Goal: Information Seeking & Learning: Learn about a topic

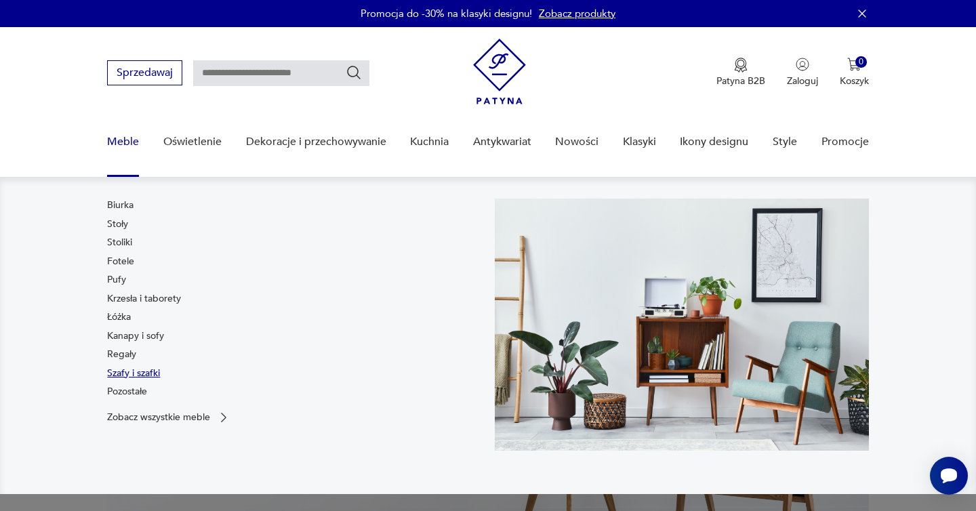
click at [136, 373] on link "Szafy i szafki" at bounding box center [133, 374] width 53 height 14
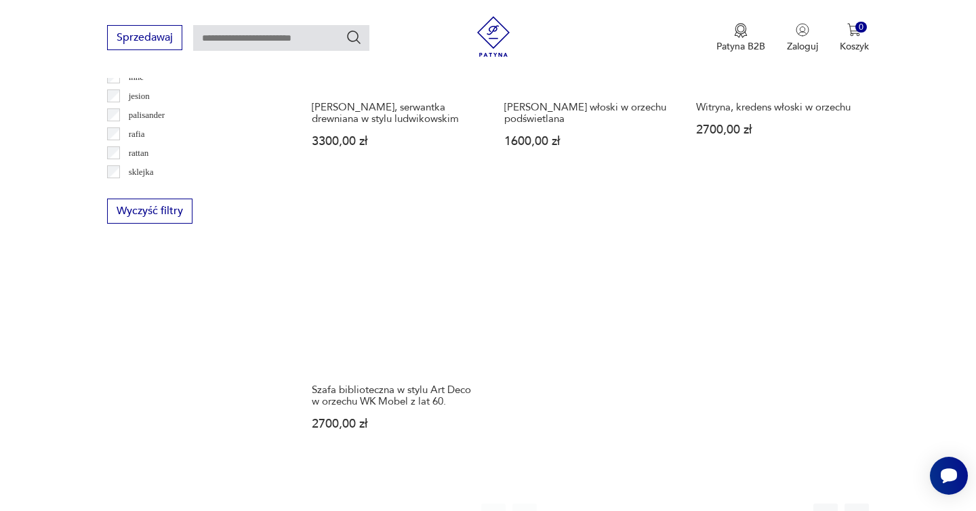
scroll to position [1893, 0]
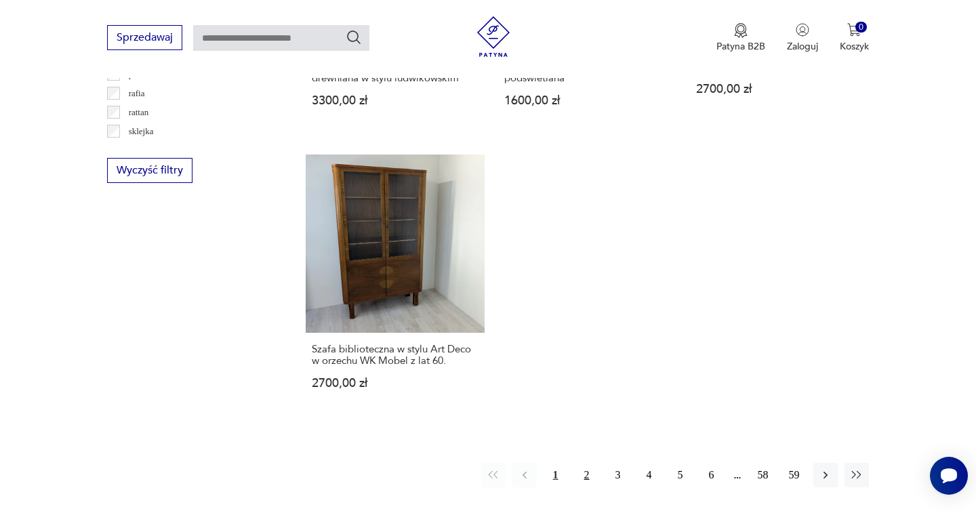
click at [591, 472] on button "2" at bounding box center [587, 475] width 24 height 24
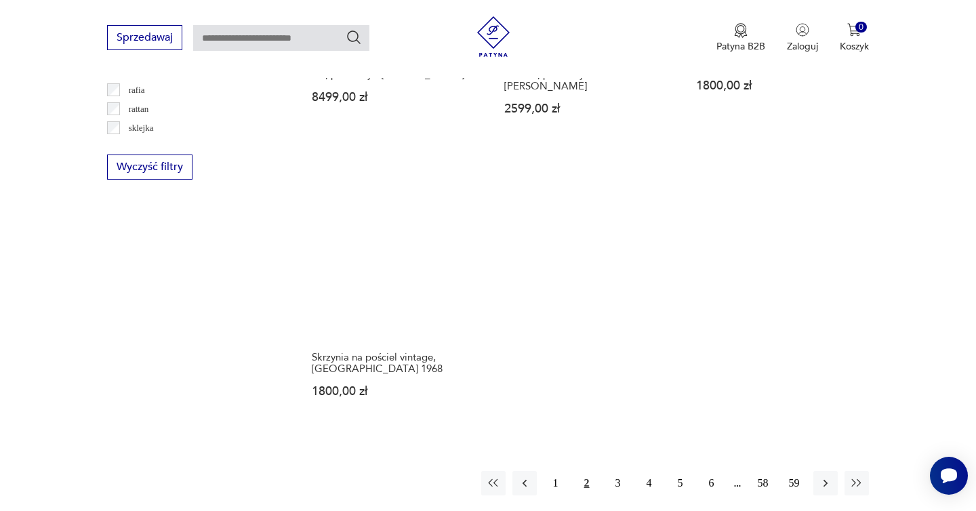
scroll to position [2045, 0]
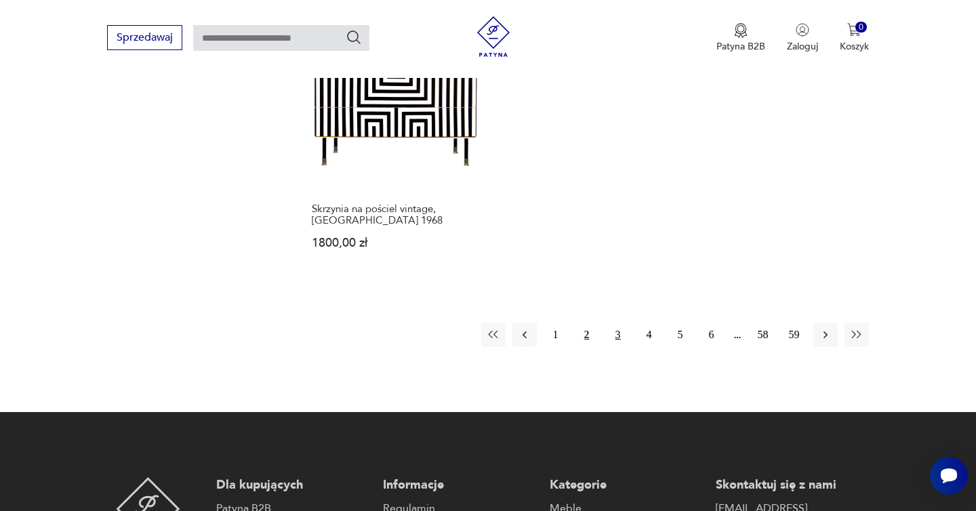
click at [617, 324] on button "3" at bounding box center [618, 335] width 24 height 24
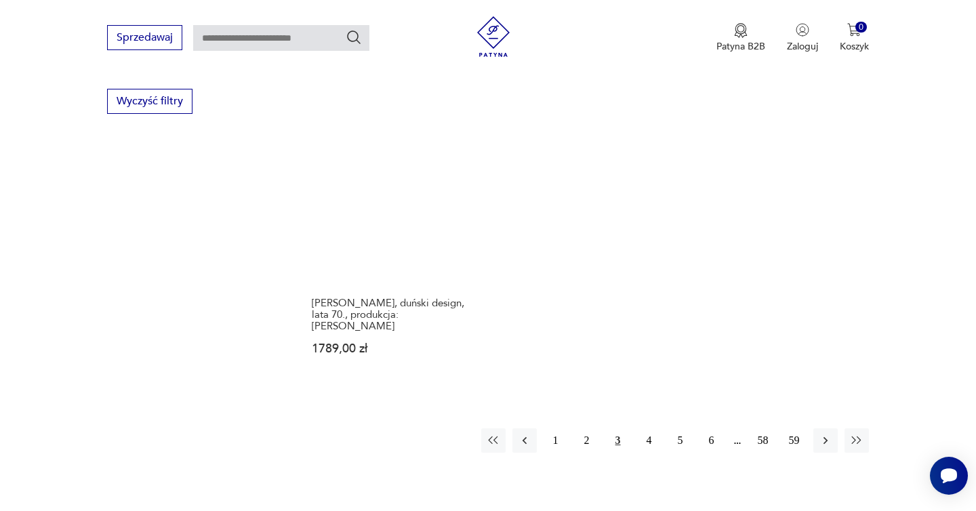
scroll to position [2022, 0]
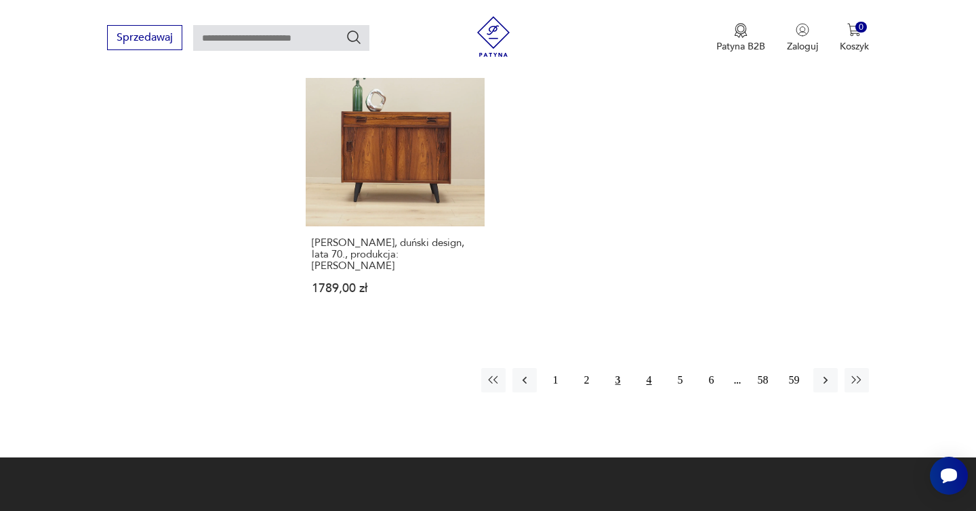
click at [645, 368] on button "4" at bounding box center [649, 380] width 24 height 24
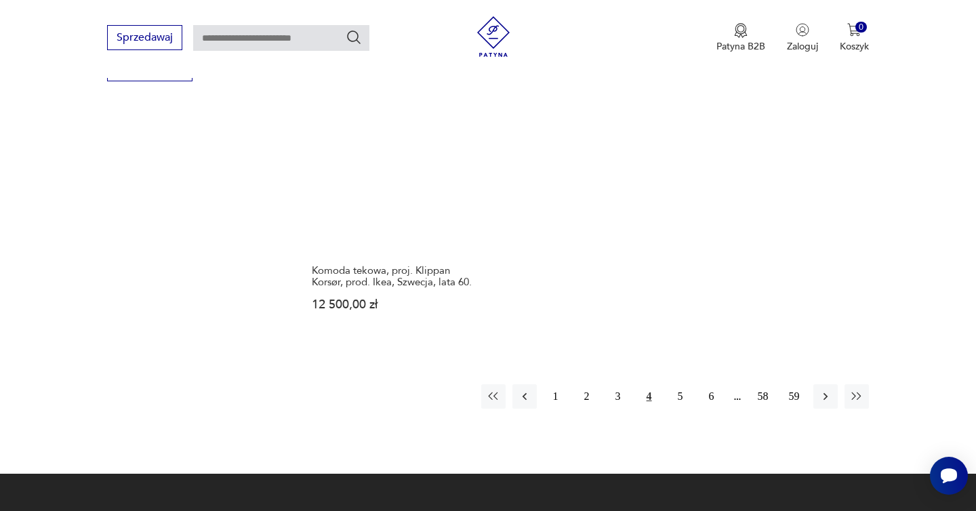
scroll to position [2009, 0]
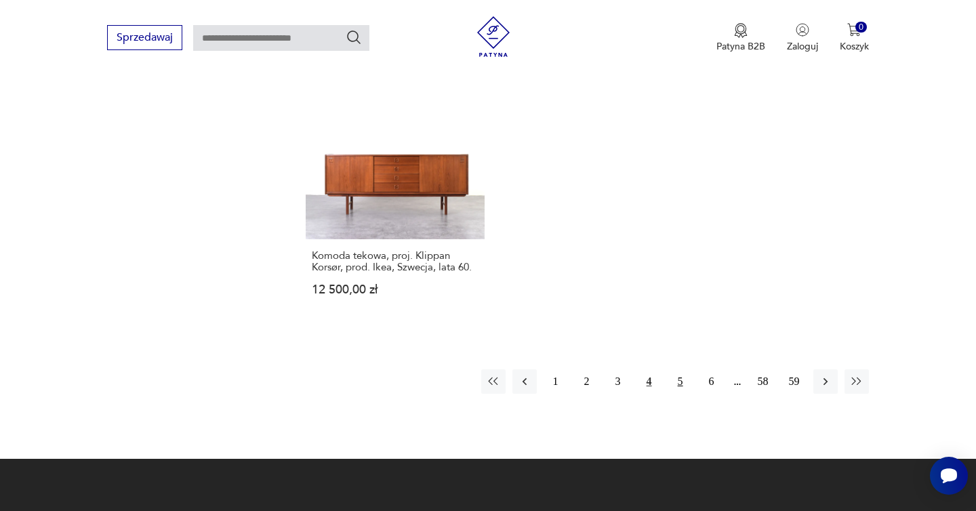
click at [674, 369] on button "5" at bounding box center [680, 381] width 24 height 24
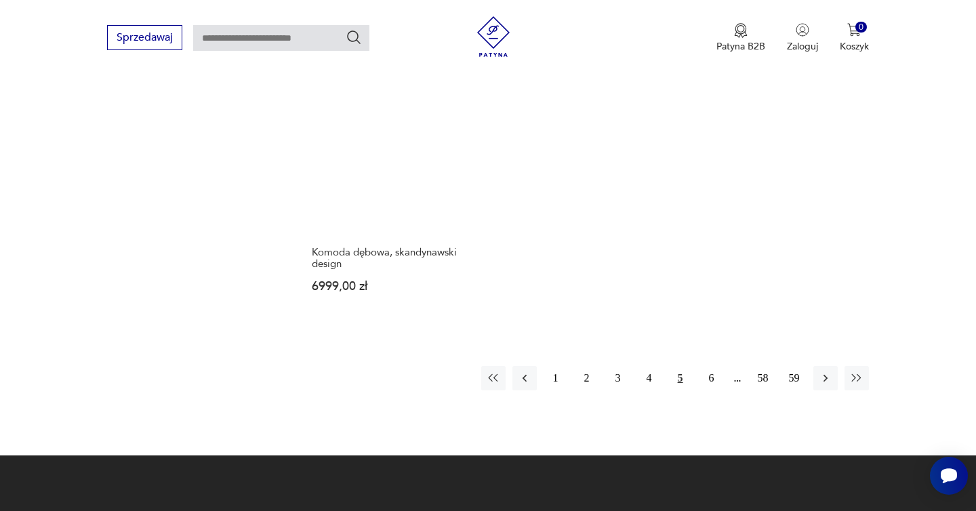
scroll to position [2224, 0]
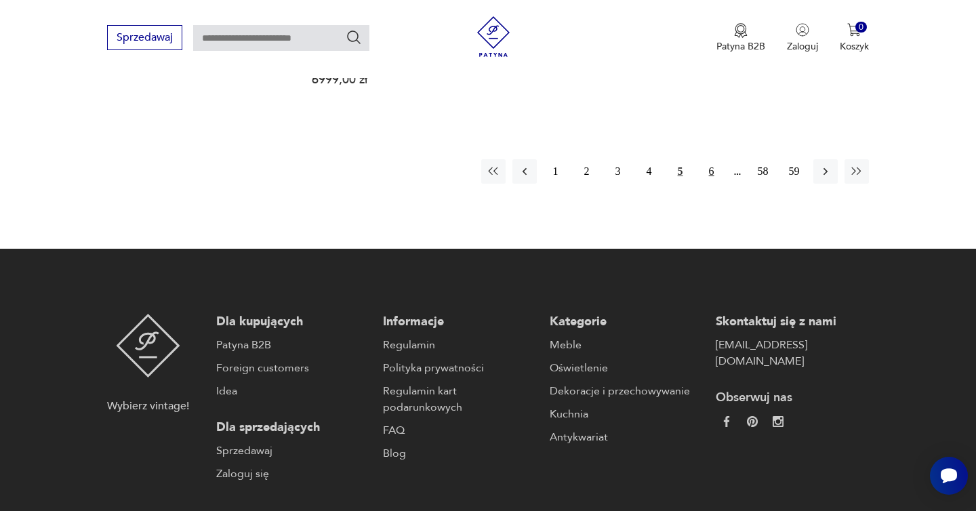
click at [710, 159] on button "6" at bounding box center [711, 171] width 24 height 24
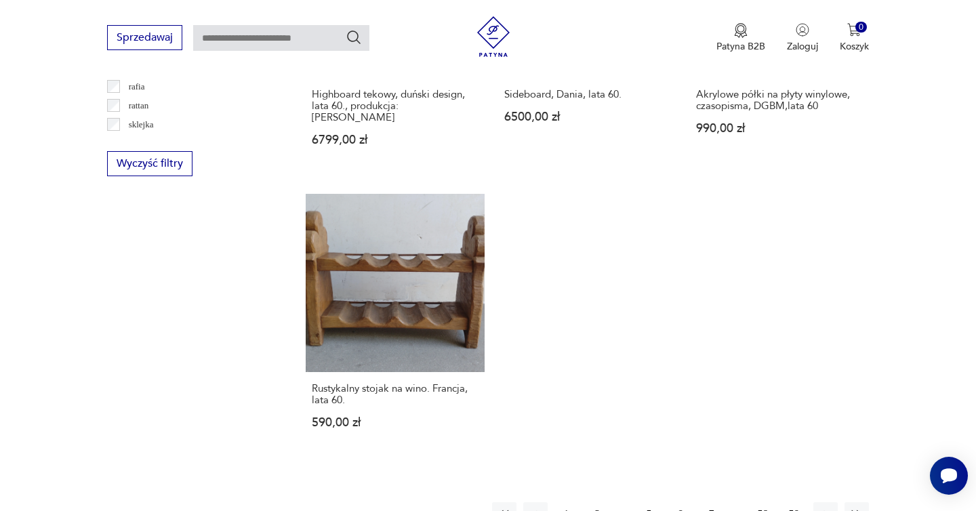
scroll to position [1962, 0]
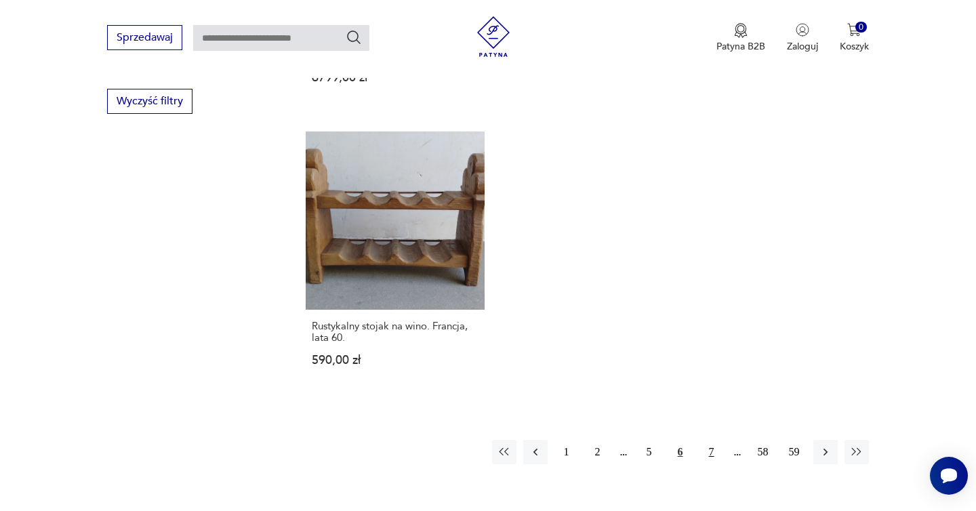
click at [710, 440] on button "7" at bounding box center [711, 452] width 24 height 24
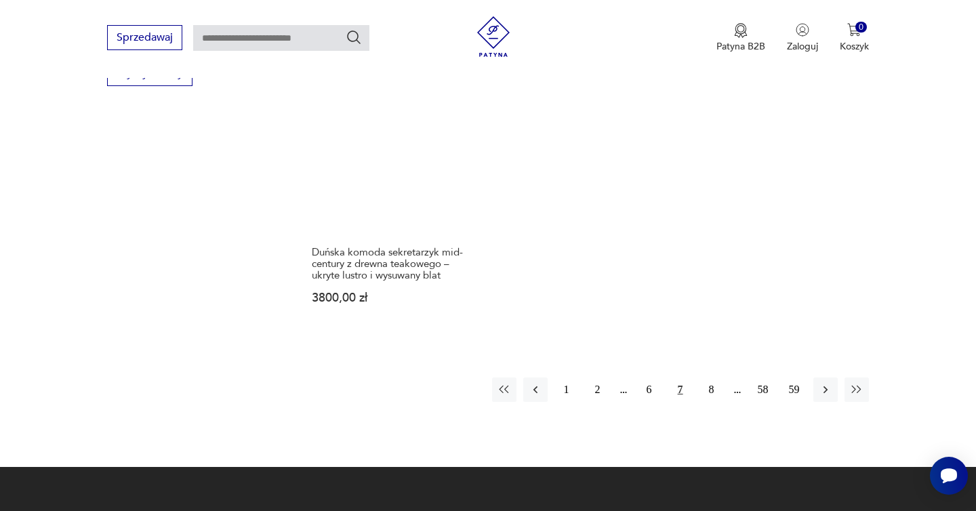
scroll to position [2002, 0]
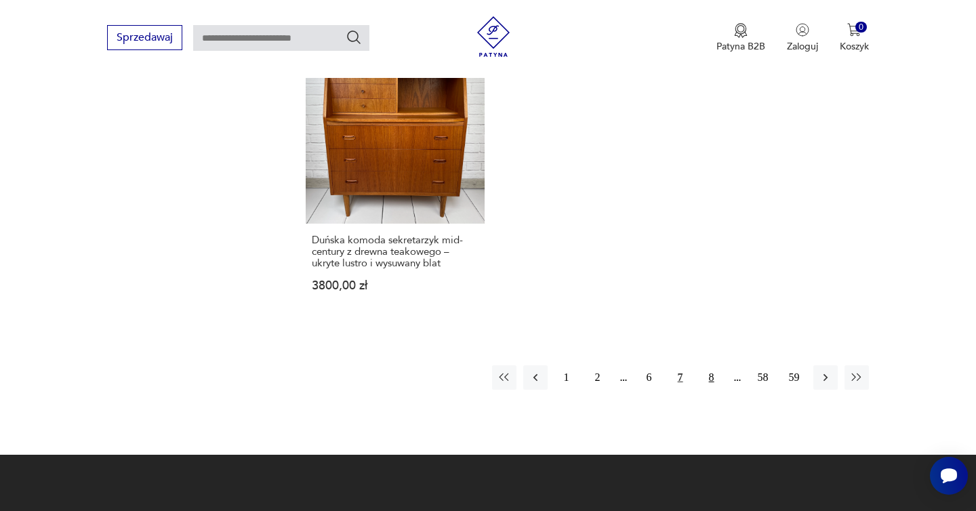
click at [712, 365] on button "8" at bounding box center [711, 377] width 24 height 24
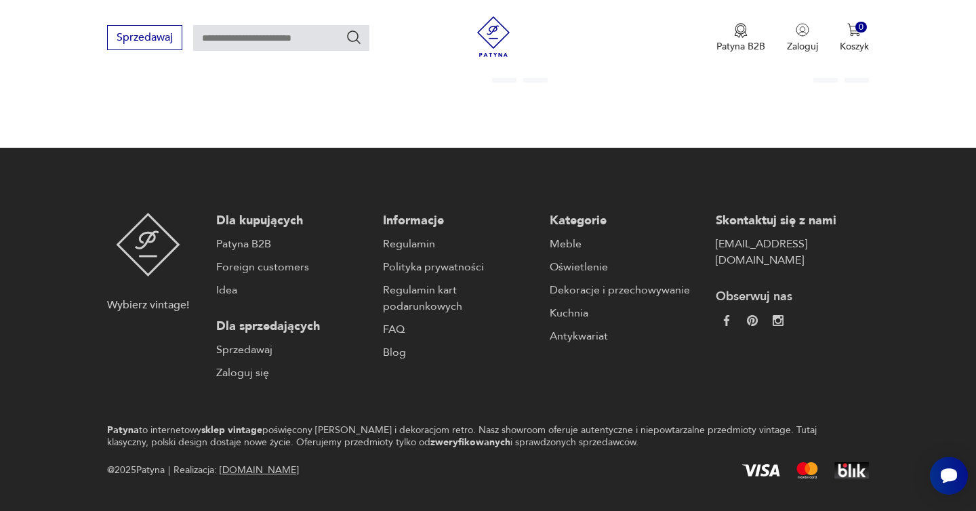
scroll to position [2179, 0]
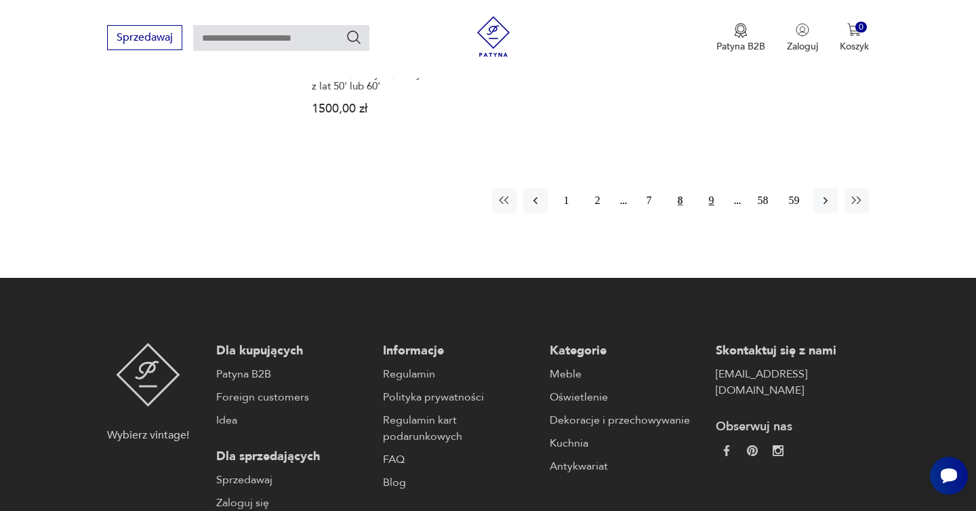
click at [710, 196] on button "9" at bounding box center [711, 200] width 24 height 24
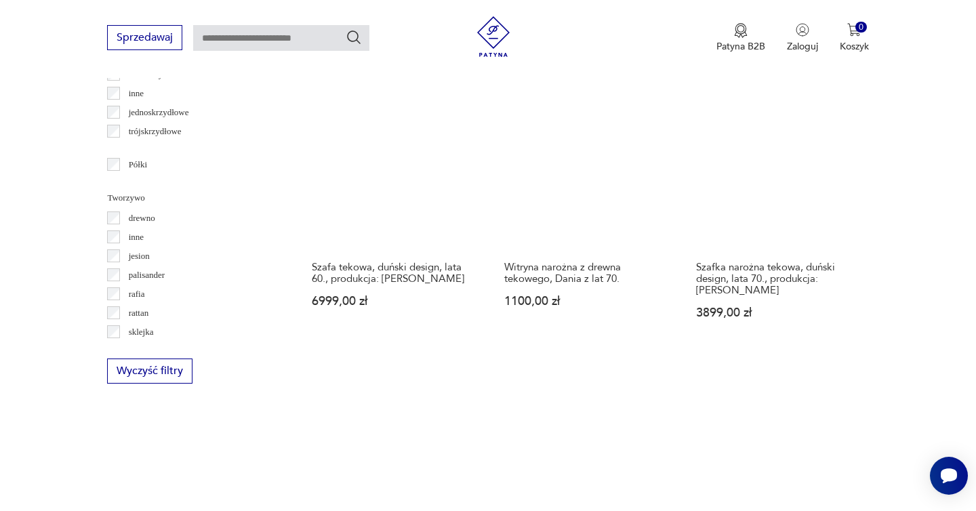
scroll to position [1693, 0]
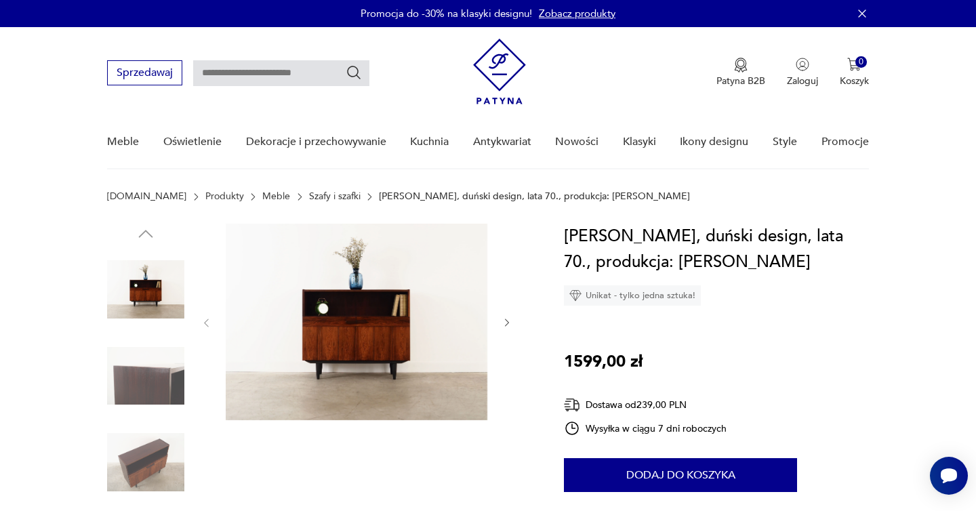
click at [512, 322] on icon "button" at bounding box center [508, 323] width 12 height 12
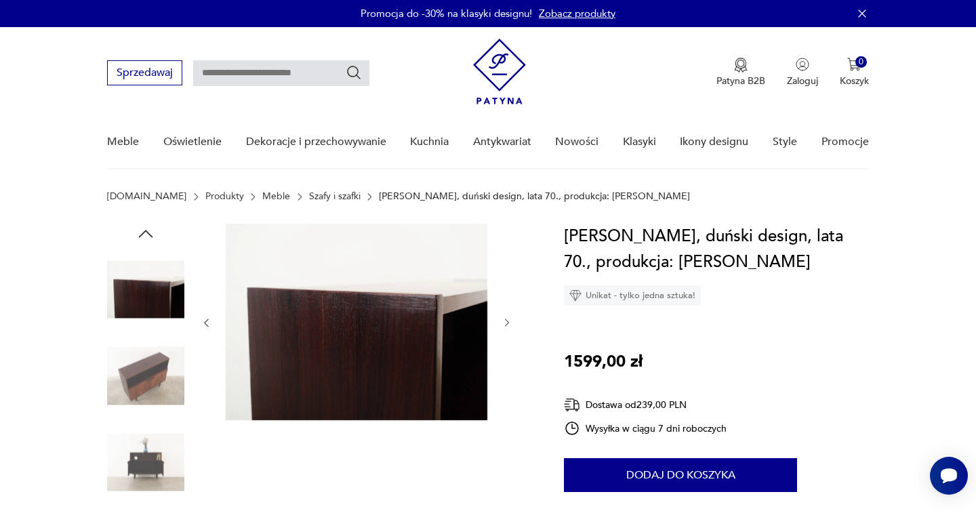
click at [512, 322] on icon "button" at bounding box center [508, 323] width 12 height 12
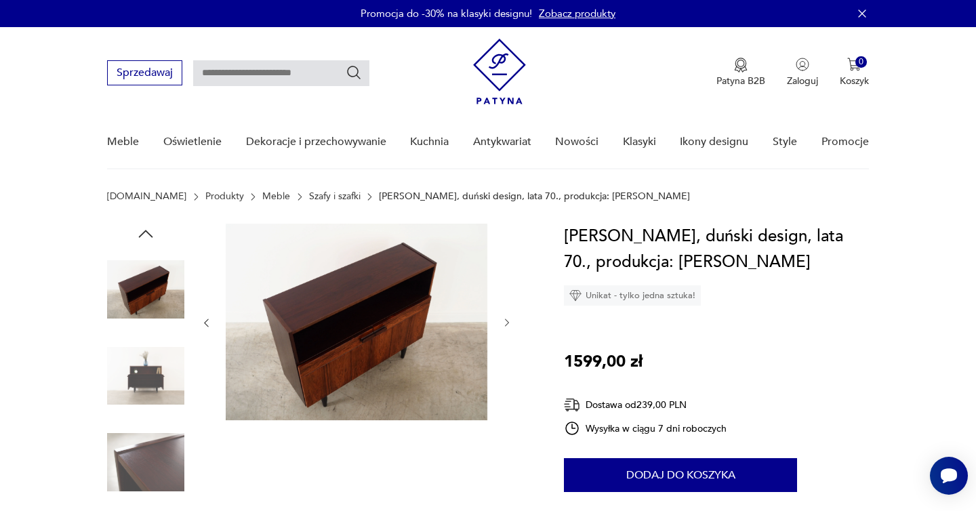
click at [512, 322] on icon "button" at bounding box center [508, 323] width 12 height 12
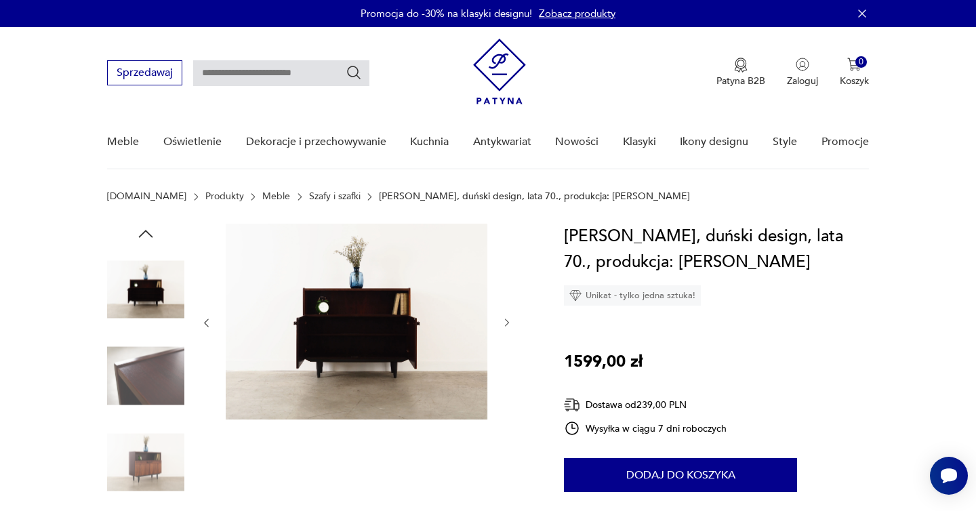
click at [512, 322] on icon "button" at bounding box center [508, 323] width 12 height 12
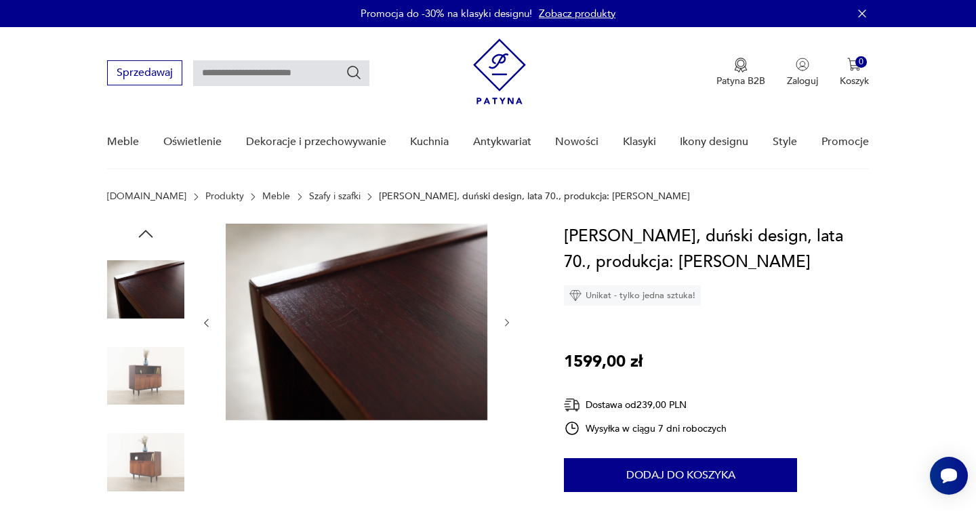
click at [512, 322] on icon "button" at bounding box center [508, 323] width 12 height 12
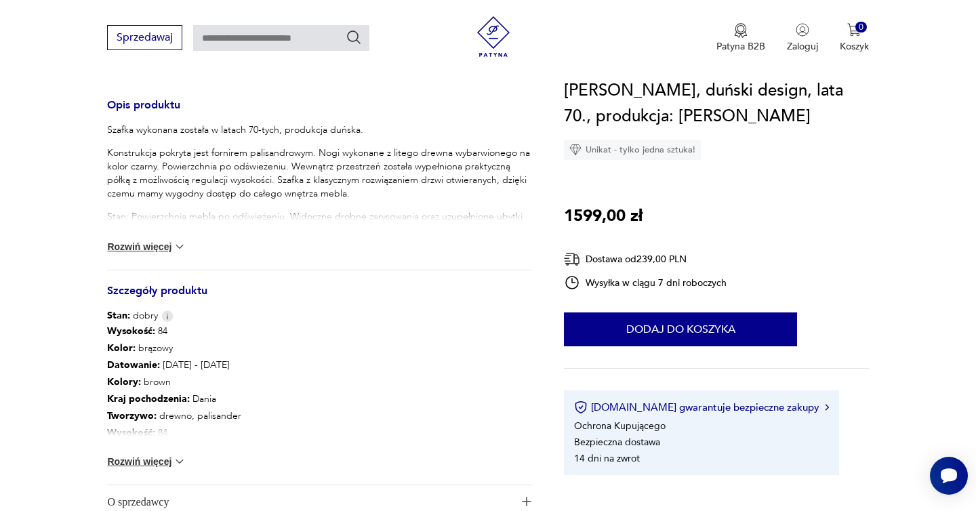
scroll to position [614, 0]
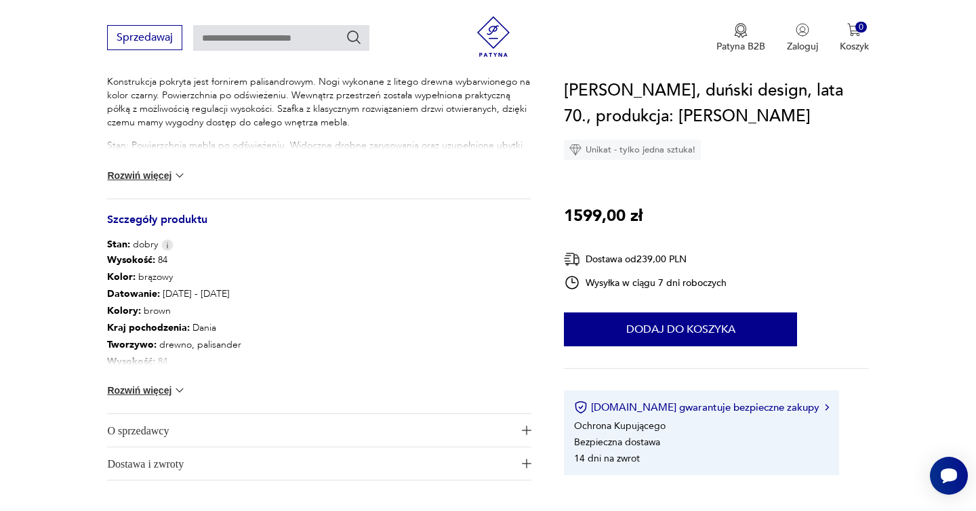
click at [176, 388] on img at bounding box center [180, 391] width 14 height 14
